Goal: Task Accomplishment & Management: Manage account settings

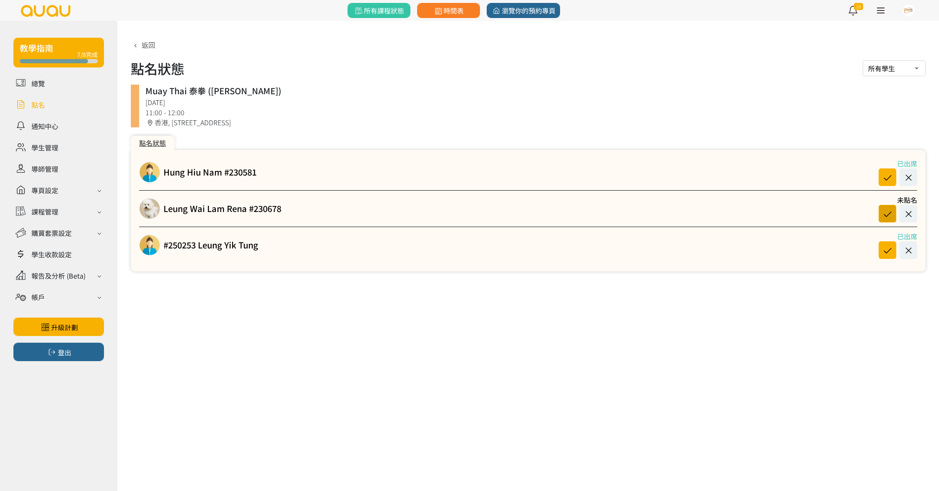
click at [890, 210] on icon at bounding box center [887, 213] width 16 height 11
click at [34, 85] on link at bounding box center [58, 83] width 91 height 15
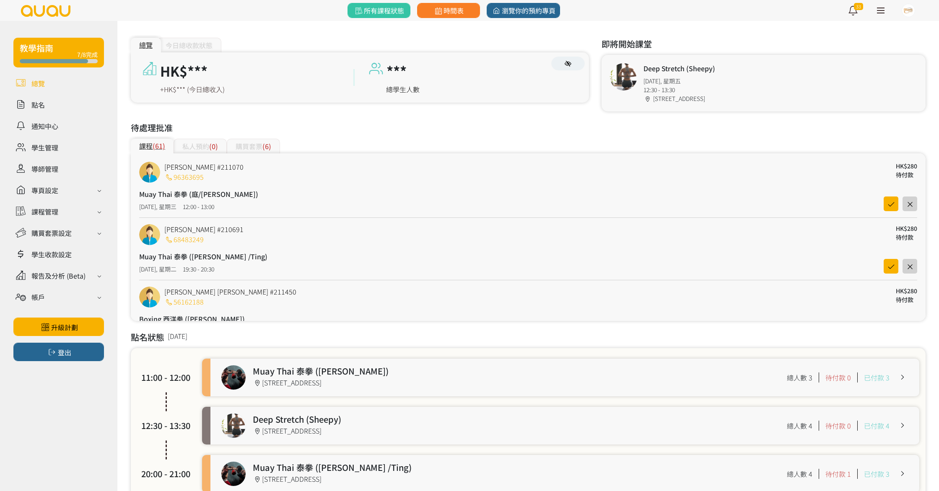
click at [469, 241] on div "Chan Po Yi #210691 68483249 HK$280 待付款" at bounding box center [528, 234] width 778 height 21
click at [55, 104] on link at bounding box center [58, 104] width 91 height 15
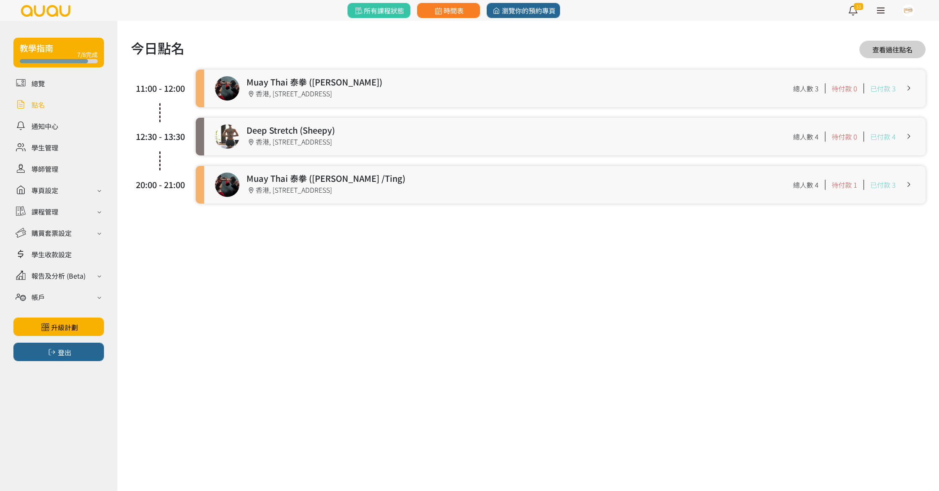
drag, startPoint x: 276, startPoint y: 139, endPoint x: 272, endPoint y: 137, distance: 4.8
click at [276, 139] on link at bounding box center [564, 137] width 721 height 38
click at [299, 130] on link at bounding box center [564, 137] width 721 height 38
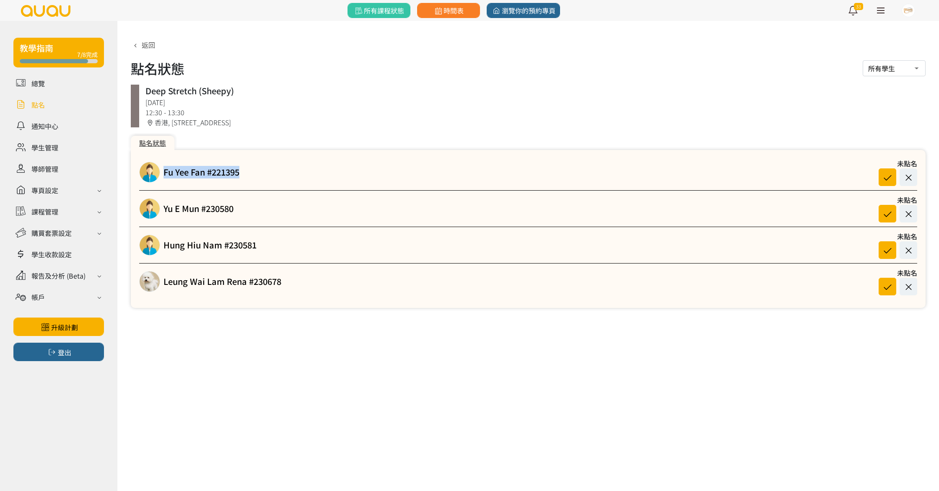
drag, startPoint x: 251, startPoint y: 180, endPoint x: 154, endPoint y: 167, distance: 98.1
click at [154, 167] on div "Fu Yee Fan #221395 未點名" at bounding box center [528, 172] width 778 height 28
click at [244, 173] on div "Fu Yee Fan #221395 未點名" at bounding box center [528, 172] width 778 height 28
drag, startPoint x: 246, startPoint y: 169, endPoint x: 327, endPoint y: 179, distance: 81.4
click at [235, 170] on div "Fu Yee Fan #221395 未點名" at bounding box center [528, 172] width 778 height 28
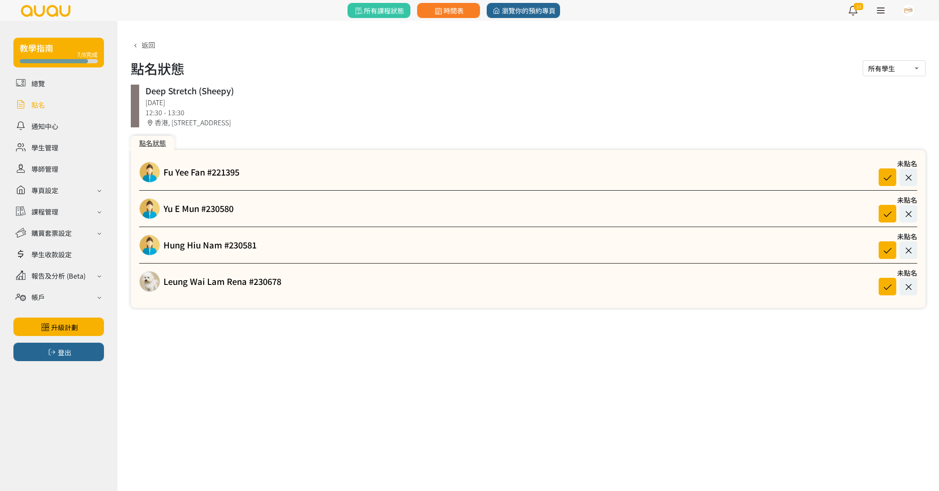
drag, startPoint x: 327, startPoint y: 179, endPoint x: 323, endPoint y: 162, distance: 17.2
click at [328, 178] on div "Fu Yee Fan #221395 未點名" at bounding box center [528, 172] width 778 height 28
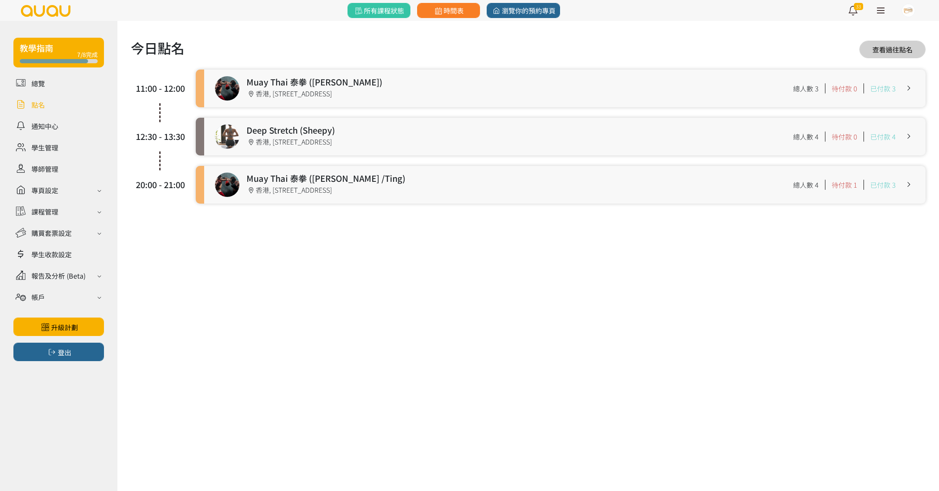
click at [298, 94] on link at bounding box center [564, 89] width 721 height 38
click at [342, 128] on link at bounding box center [564, 137] width 721 height 38
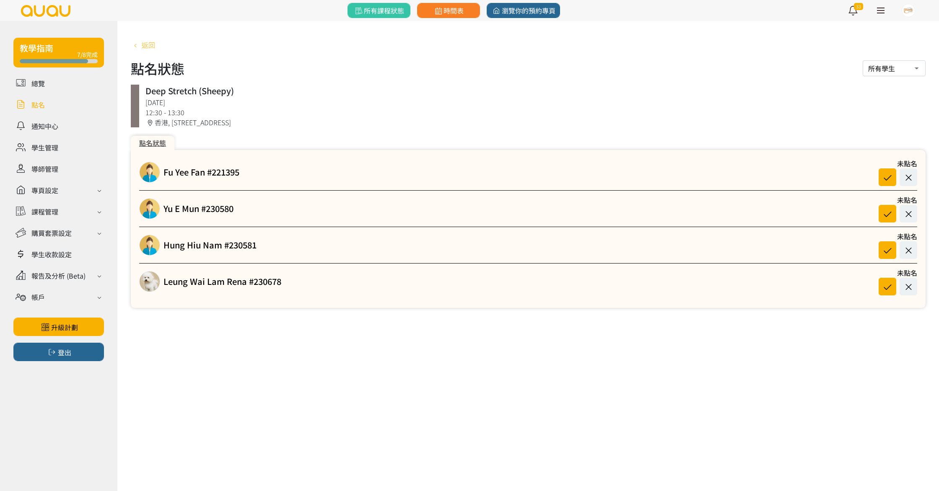
click at [146, 41] on span "返回" at bounding box center [148, 45] width 13 height 10
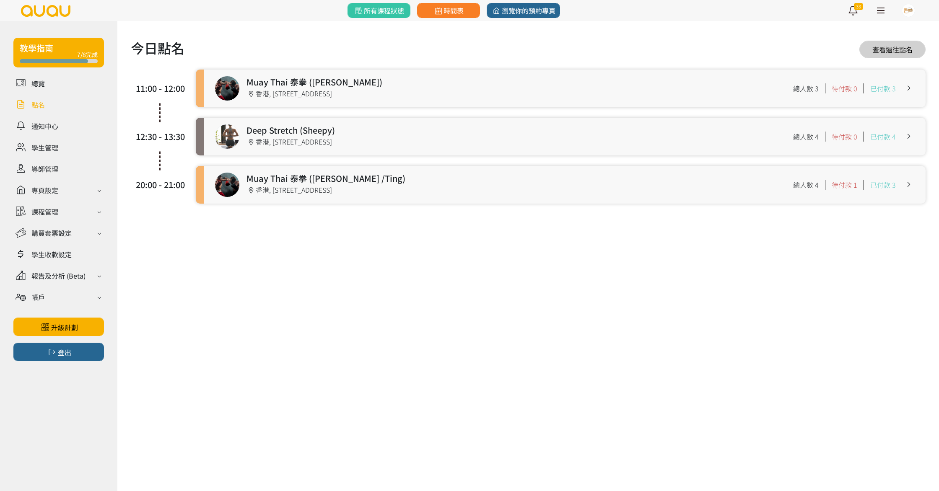
click at [291, 93] on link at bounding box center [564, 89] width 721 height 38
click at [341, 146] on link at bounding box center [564, 137] width 721 height 38
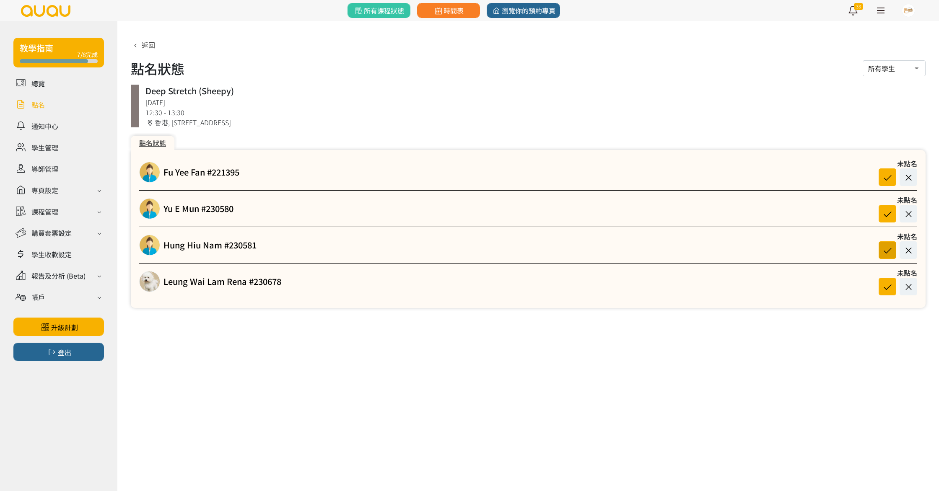
click at [889, 248] on icon at bounding box center [887, 250] width 16 height 11
click at [886, 292] on button at bounding box center [887, 287] width 18 height 18
drag, startPoint x: 264, startPoint y: 94, endPoint x: 147, endPoint y: 90, distance: 117.8
click at [147, 90] on div "Deep Stretch (Sheepy)" at bounding box center [532, 91] width 774 height 13
copy div "Deep Stretch (Sheepy)"
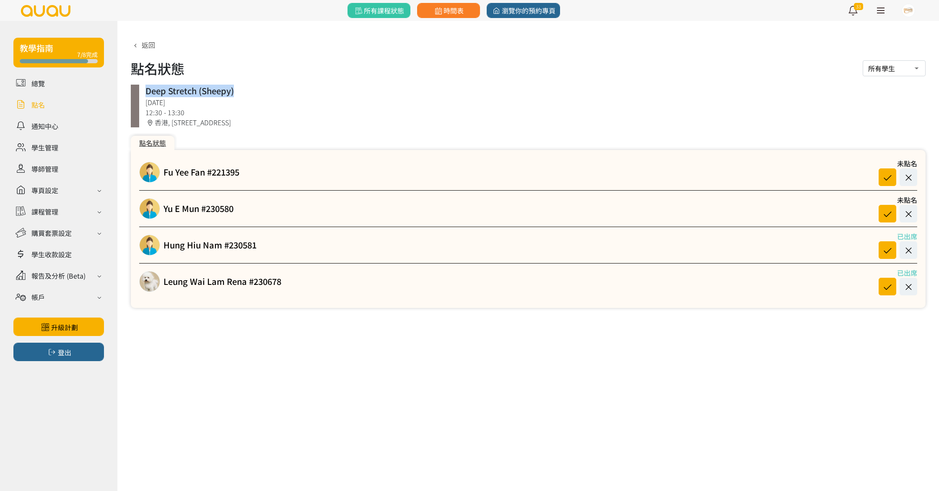
click at [215, 87] on div "Deep Stretch (Sheepy)" at bounding box center [532, 91] width 774 height 13
drag, startPoint x: 193, startPoint y: 88, endPoint x: 159, endPoint y: 90, distance: 34.4
click at [147, 89] on div "Deep Stretch (Sheepy)" at bounding box center [532, 91] width 774 height 13
drag, startPoint x: 186, startPoint y: 91, endPoint x: 194, endPoint y: 91, distance: 8.0
click at [186, 91] on div "Deep Stretch (Sheepy)" at bounding box center [532, 91] width 774 height 13
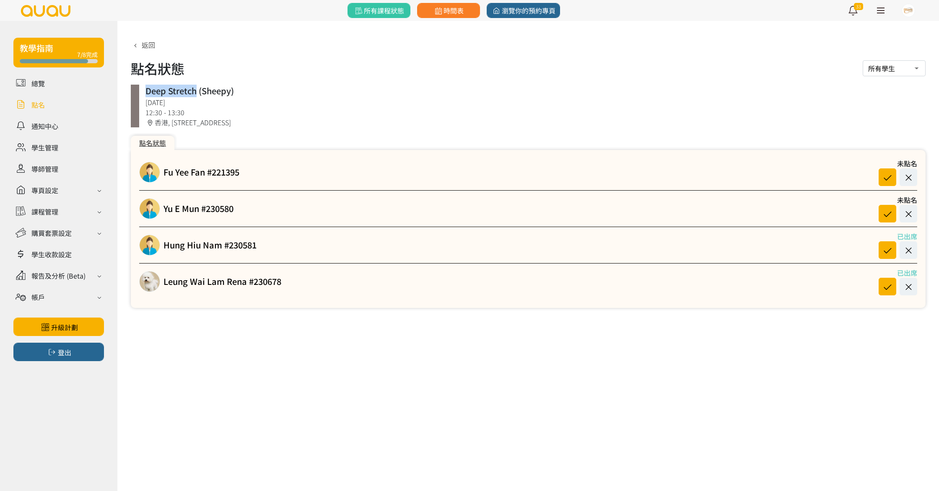
drag, startPoint x: 194, startPoint y: 91, endPoint x: 147, endPoint y: 92, distance: 47.8
click at [146, 91] on div "Deep Stretch (Sheepy)" at bounding box center [532, 91] width 774 height 13
copy div "Deep Stretch"
click at [885, 214] on icon at bounding box center [887, 213] width 16 height 11
click at [891, 174] on icon at bounding box center [887, 177] width 16 height 11
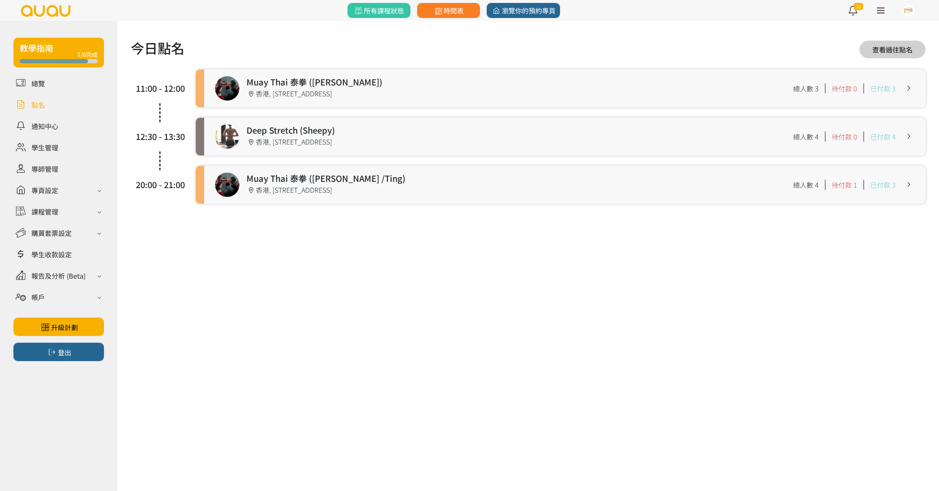
click at [333, 83] on link at bounding box center [564, 89] width 721 height 38
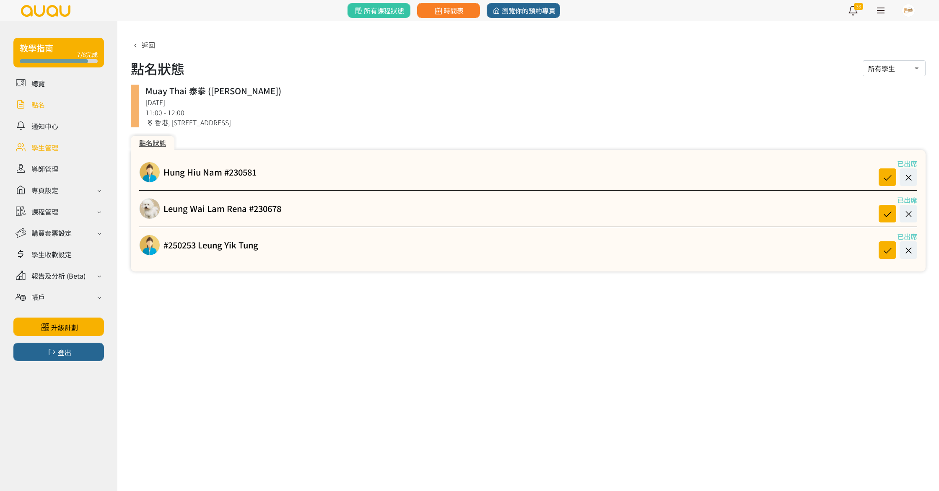
click at [42, 150] on link at bounding box center [58, 147] width 91 height 15
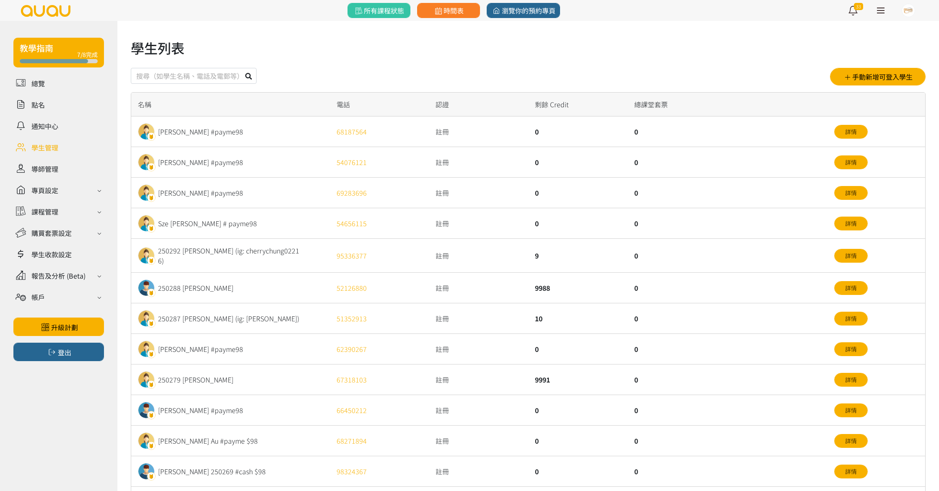
click at [173, 73] on input "text" at bounding box center [194, 76] width 126 height 16
type input "221395"
click at [241, 68] on button at bounding box center [249, 76] width 16 height 16
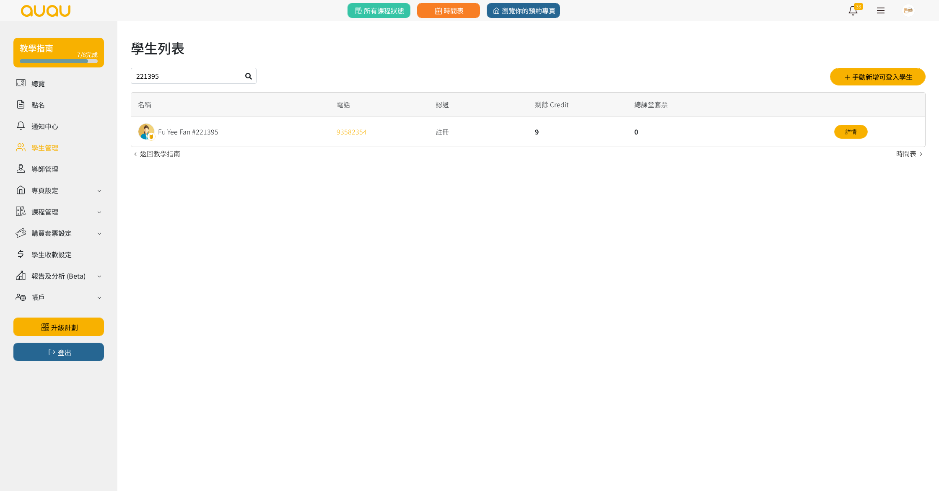
click at [189, 130] on div "Fu Yee Fan #221395" at bounding box center [188, 132] width 60 height 10
click at [189, 132] on div "Fu Yee Fan #221395" at bounding box center [188, 132] width 60 height 10
drag, startPoint x: 856, startPoint y: 137, endPoint x: 852, endPoint y: 135, distance: 5.1
click at [856, 137] on link "詳情" at bounding box center [851, 132] width 34 height 14
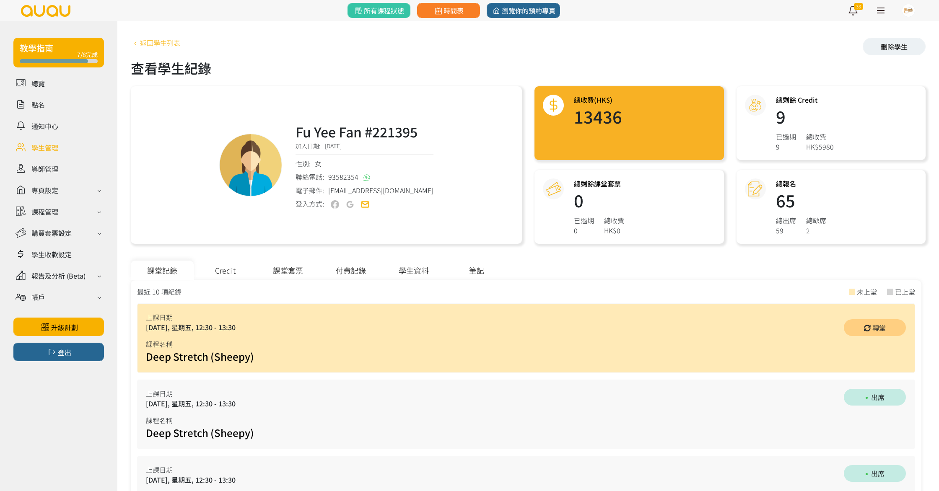
click at [175, 44] on link "返回學生列表" at bounding box center [155, 43] width 49 height 10
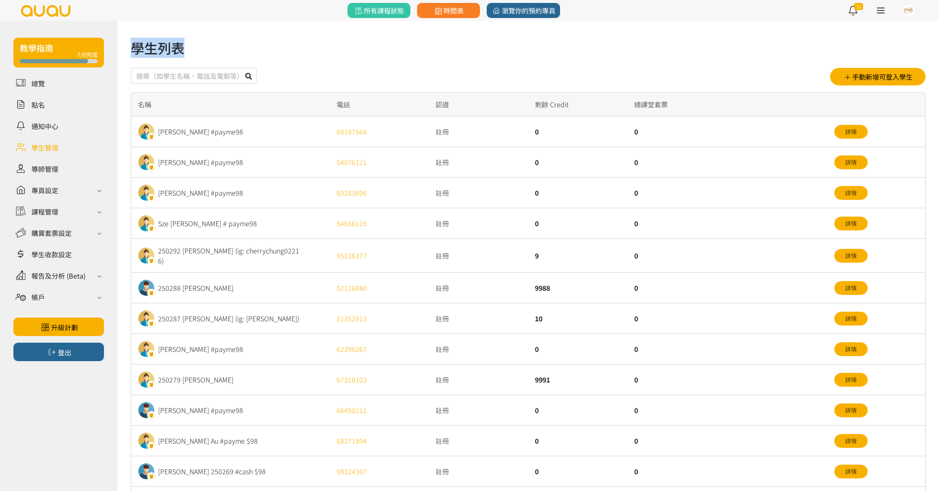
drag, startPoint x: 197, startPoint y: 44, endPoint x: 121, endPoint y: 52, distance: 76.2
click at [121, 52] on div "學生列表 手動新增可登入學生 名稱 電話 認證 剩餘 Credit 總課堂套票 [PERSON_NAME] #payme98 68187564 註冊 0 0 …" at bounding box center [527, 319] width 821 height 596
click at [153, 49] on h1 "學生列表" at bounding box center [528, 48] width 794 height 20
drag, startPoint x: 223, startPoint y: 47, endPoint x: 108, endPoint y: 55, distance: 115.5
click at [108, 55] on div "教學指南 7/8完成 總覽 點名 通知中心 學生管理 導師管理 專頁設定 外觀與主題 基本資料 資格和認證 課程管理 課程 課程設定 課程組合 (Beta) …" at bounding box center [469, 319] width 939 height 596
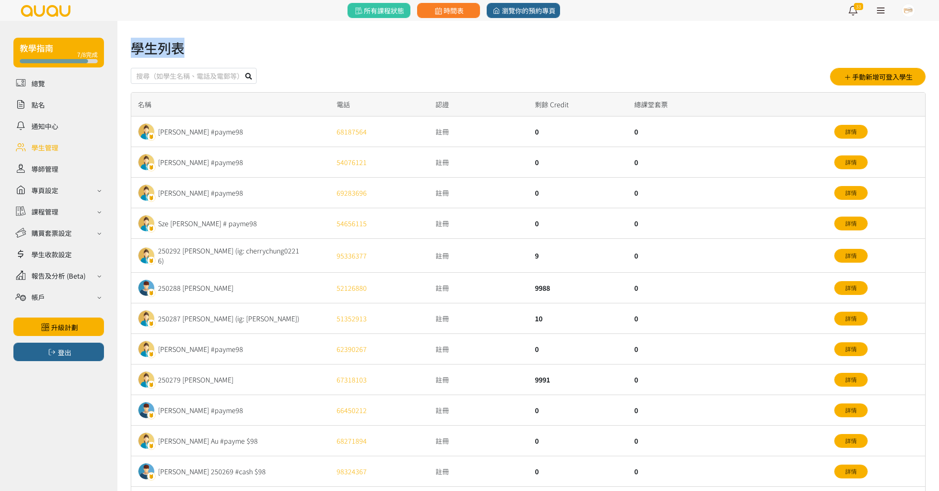
click at [212, 47] on h1 "學生列表" at bounding box center [528, 48] width 794 height 20
